Goal: Navigation & Orientation: Find specific page/section

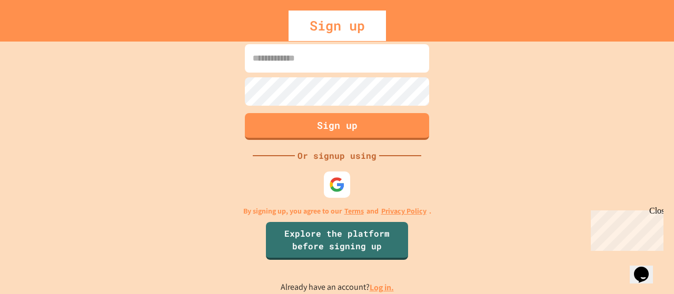
click at [400, 211] on link "Privacy Policy" at bounding box center [403, 211] width 45 height 11
click at [336, 184] on img at bounding box center [336, 184] width 17 height 17
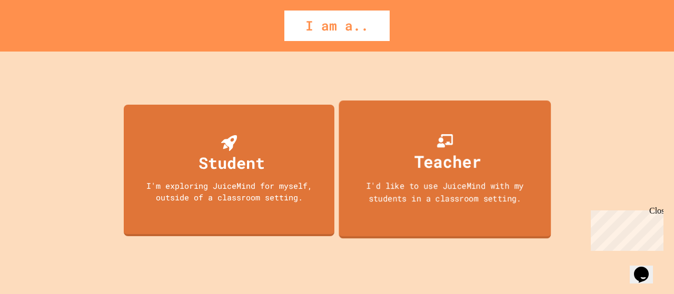
click at [415, 186] on div "I'd like to use JuiceMind with my students in a classroom setting." at bounding box center [445, 191] width 191 height 25
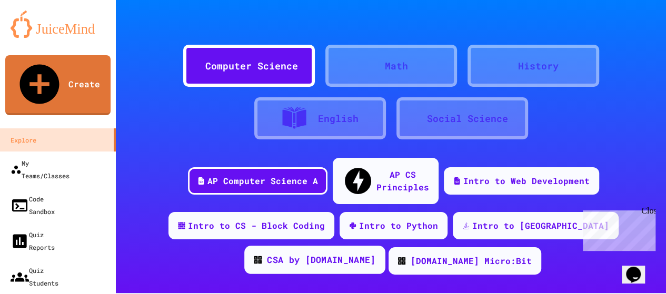
click at [375, 254] on div "CSA by [DOMAIN_NAME]" at bounding box center [321, 260] width 108 height 13
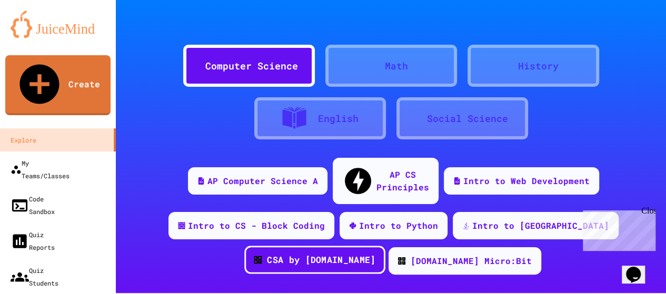
click at [375, 254] on div "CSA by [DOMAIN_NAME]" at bounding box center [321, 260] width 108 height 13
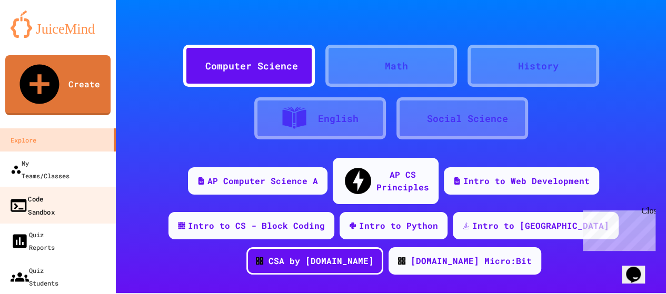
click at [52, 187] on link "Code Sandbox" at bounding box center [57, 205] width 119 height 37
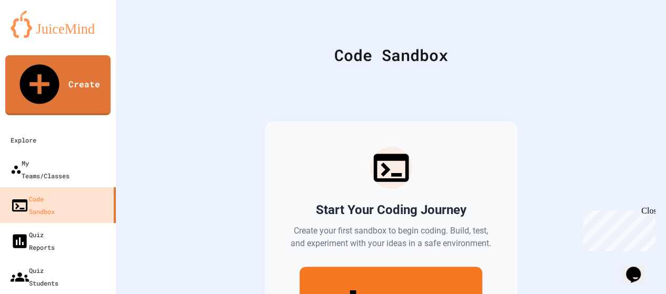
scroll to position [53, 0]
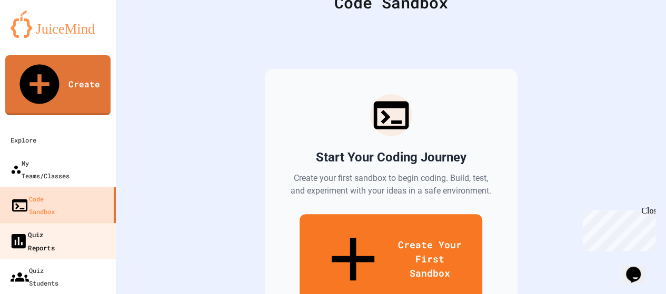
click at [75, 223] on link "Quiz Reports" at bounding box center [57, 241] width 119 height 37
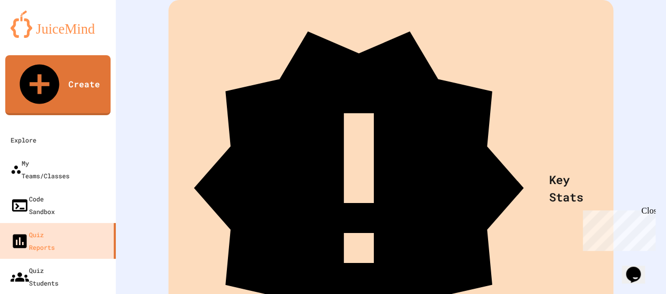
scroll to position [142, 0]
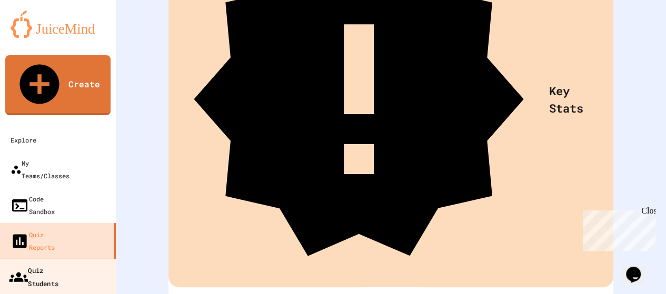
click at [84, 258] on link "Quiz Students" at bounding box center [57, 276] width 119 height 37
